Goal: Transaction & Acquisition: Purchase product/service

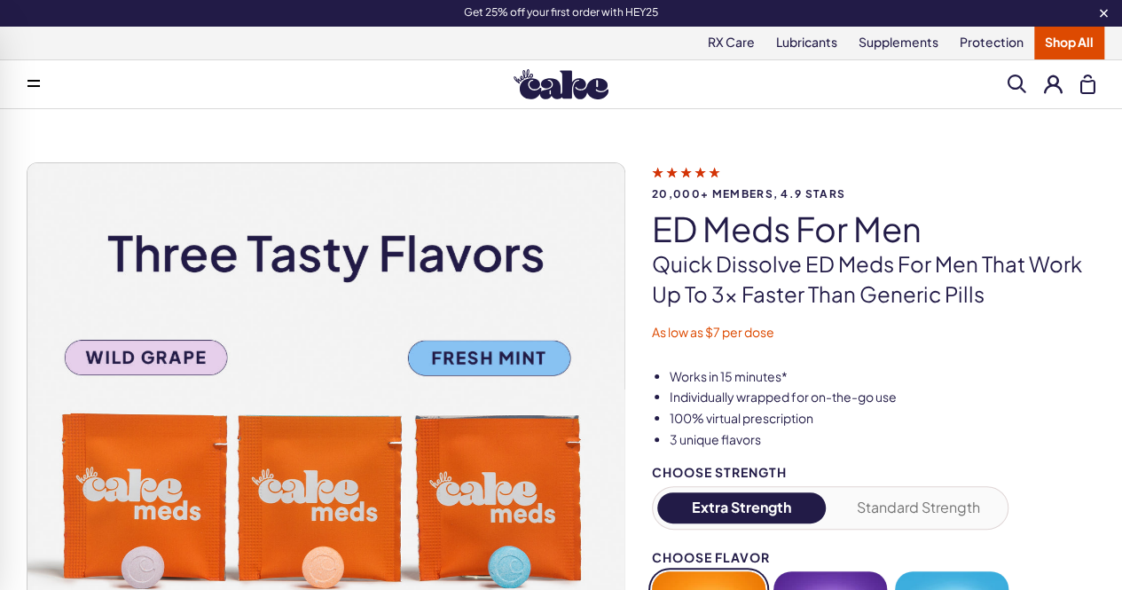
drag, startPoint x: 0, startPoint y: 0, endPoint x: 726, endPoint y: 75, distance: 730.1
click at [726, 75] on div "Menu Everything For Him For Her RX Care - ES" at bounding box center [561, 84] width 1122 height 35
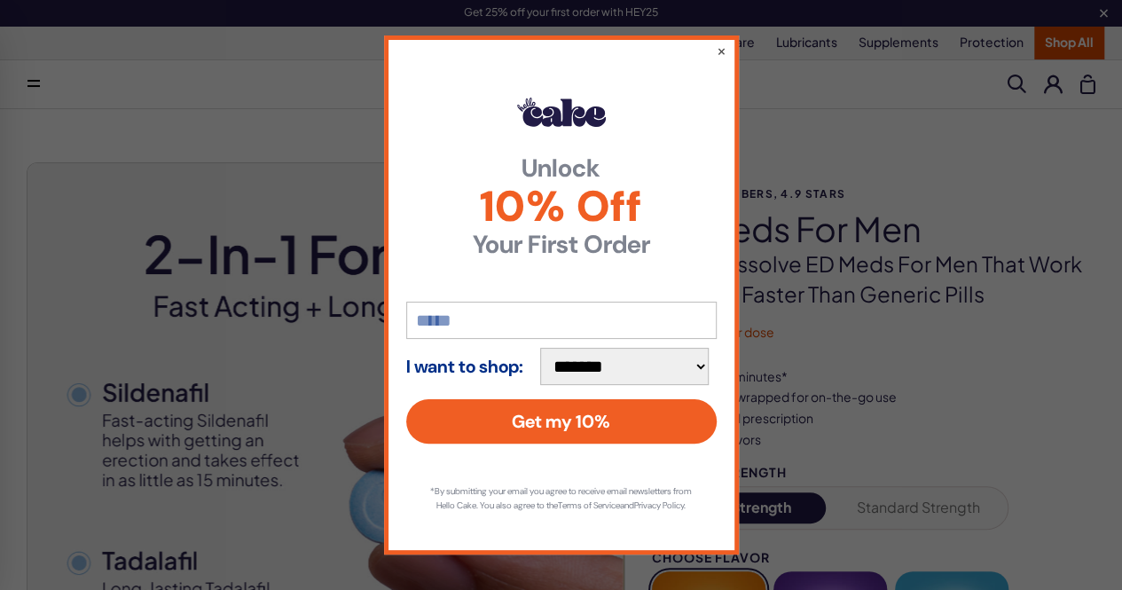
drag, startPoint x: 1129, startPoint y: 33, endPoint x: 1133, endPoint y: -29, distance: 62.2
click at [722, 46] on button "×" at bounding box center [721, 50] width 12 height 21
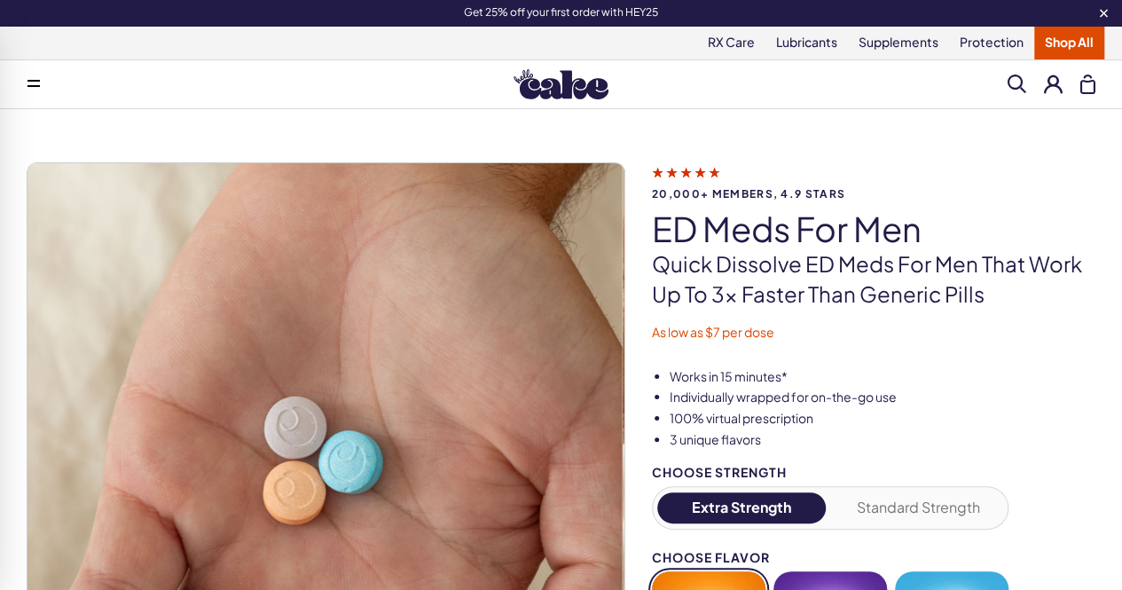
click at [1060, 39] on link "Shop All" at bounding box center [1069, 43] width 70 height 34
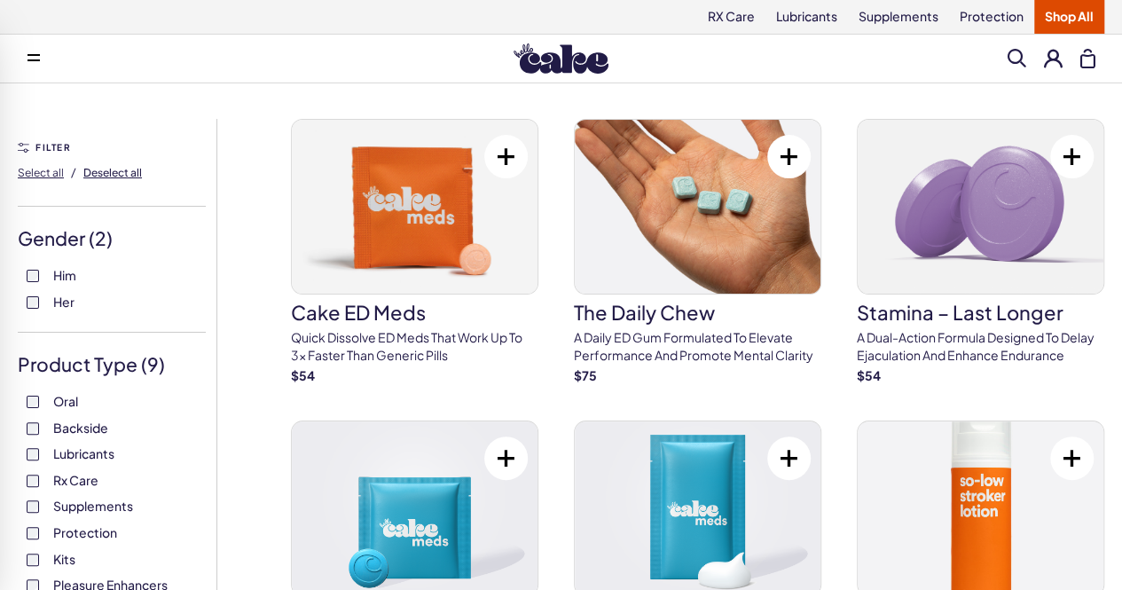
click at [107, 179] on span "Deselect all" at bounding box center [112, 172] width 59 height 13
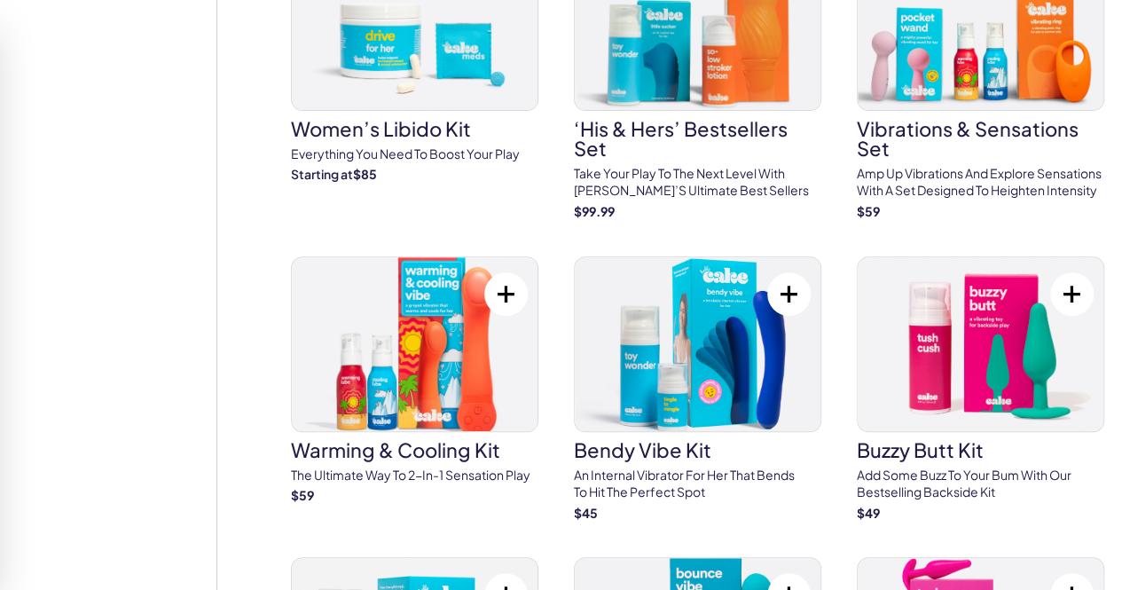
scroll to position [3665, 0]
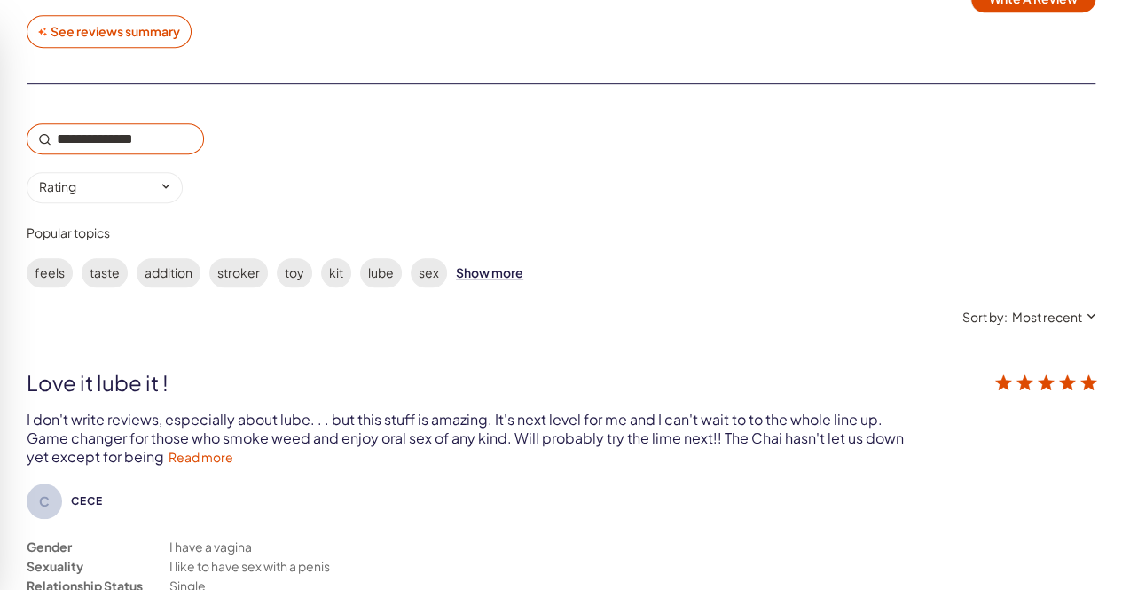
scroll to position [3809, 0]
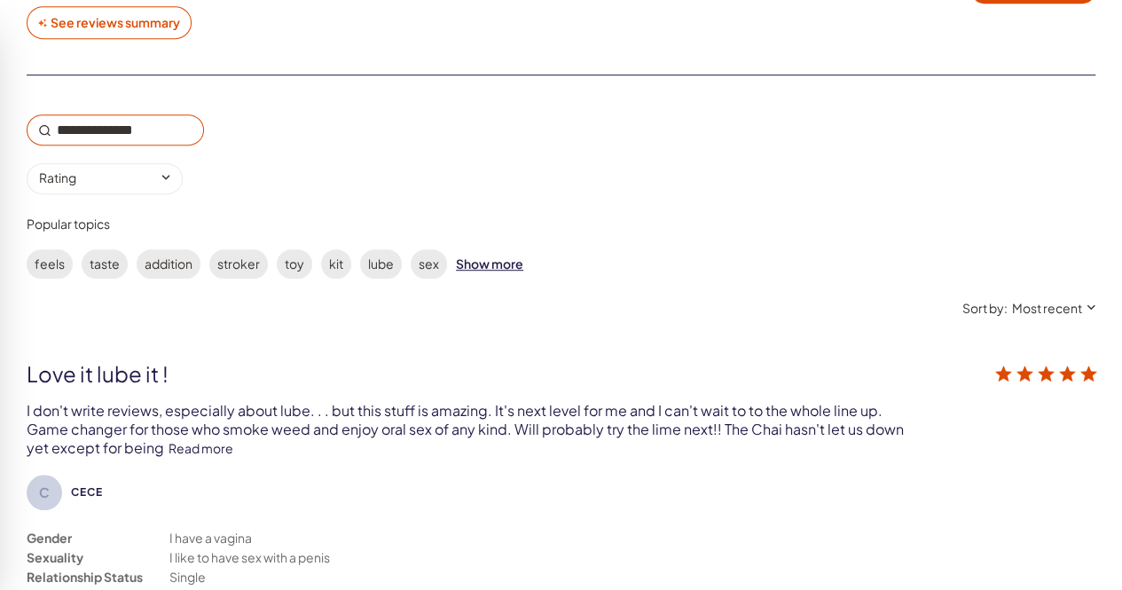
click at [193, 440] on link "Read more" at bounding box center [200, 448] width 65 height 16
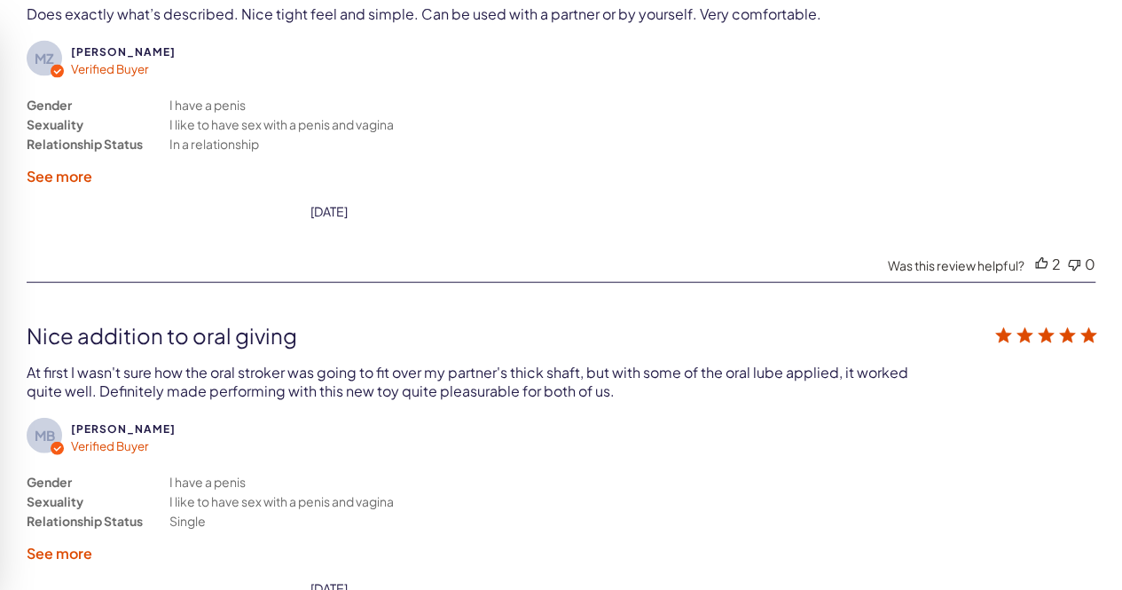
scroll to position [5512, 0]
